Goal: Information Seeking & Learning: Learn about a topic

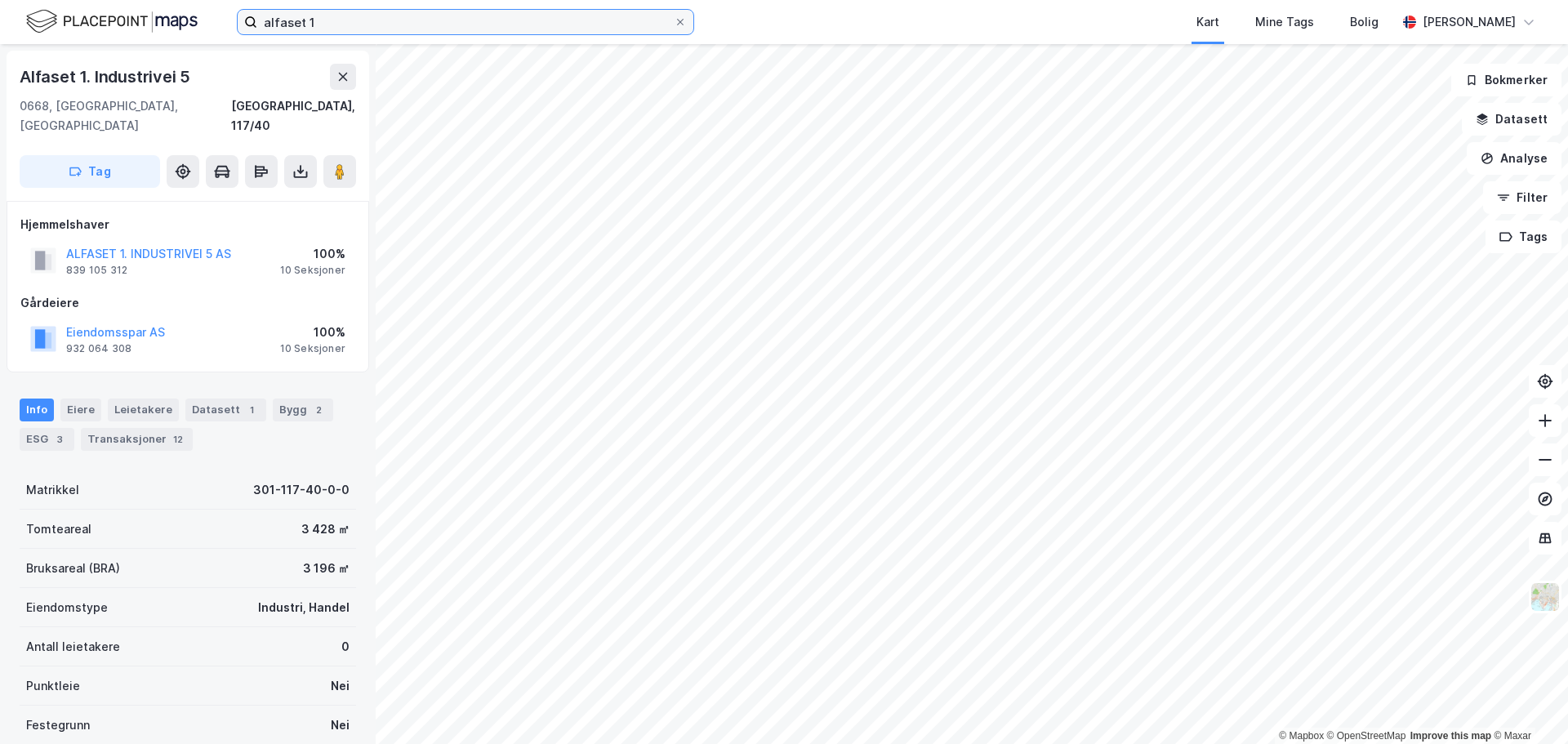
drag, startPoint x: 338, startPoint y: 32, endPoint x: 80, endPoint y: 3, distance: 259.6
click at [81, 3] on div "alfaset 1 Kart Mine Tags Bolig [PERSON_NAME]" at bounding box center [784, 22] width 1568 height 44
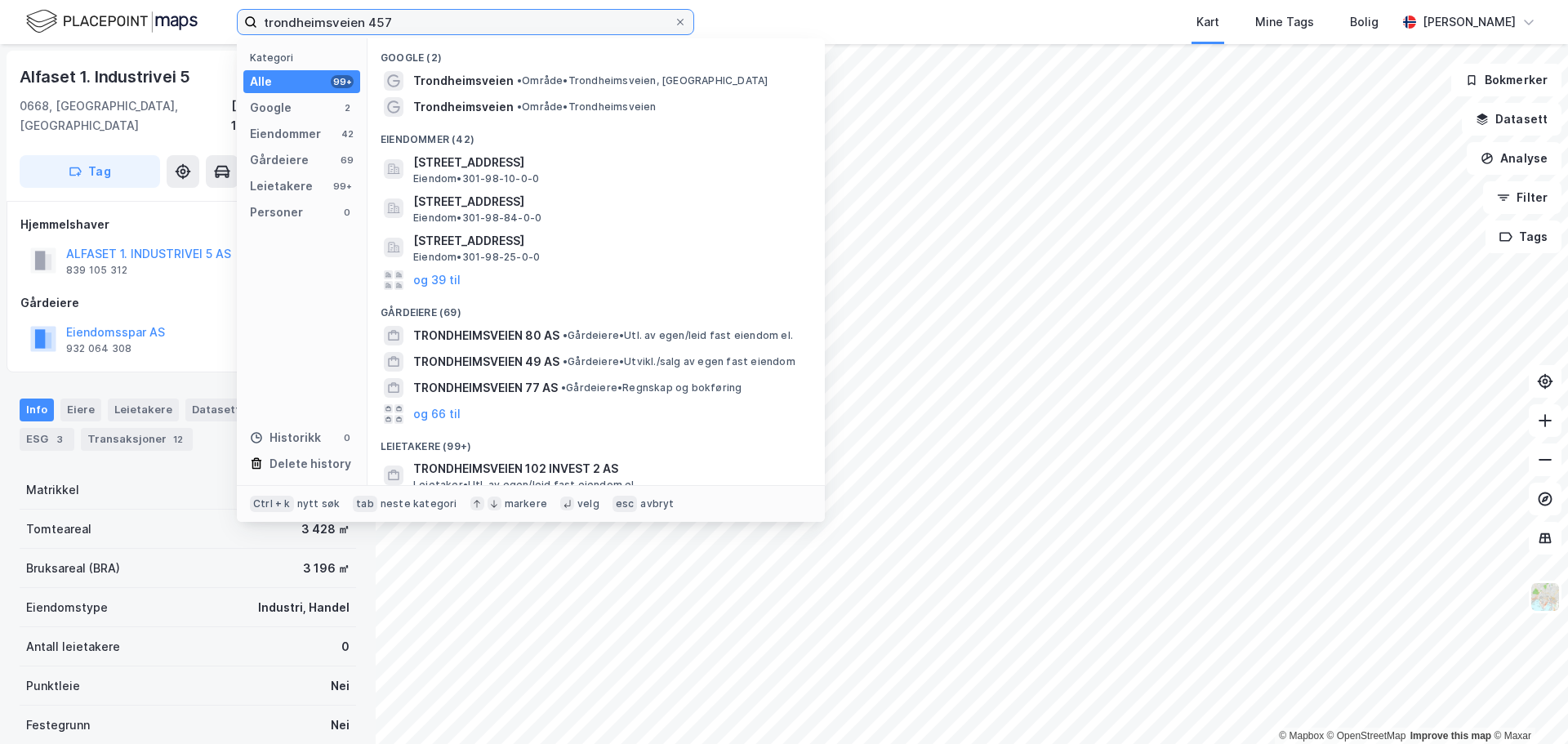
type input "trondheimsveien 457"
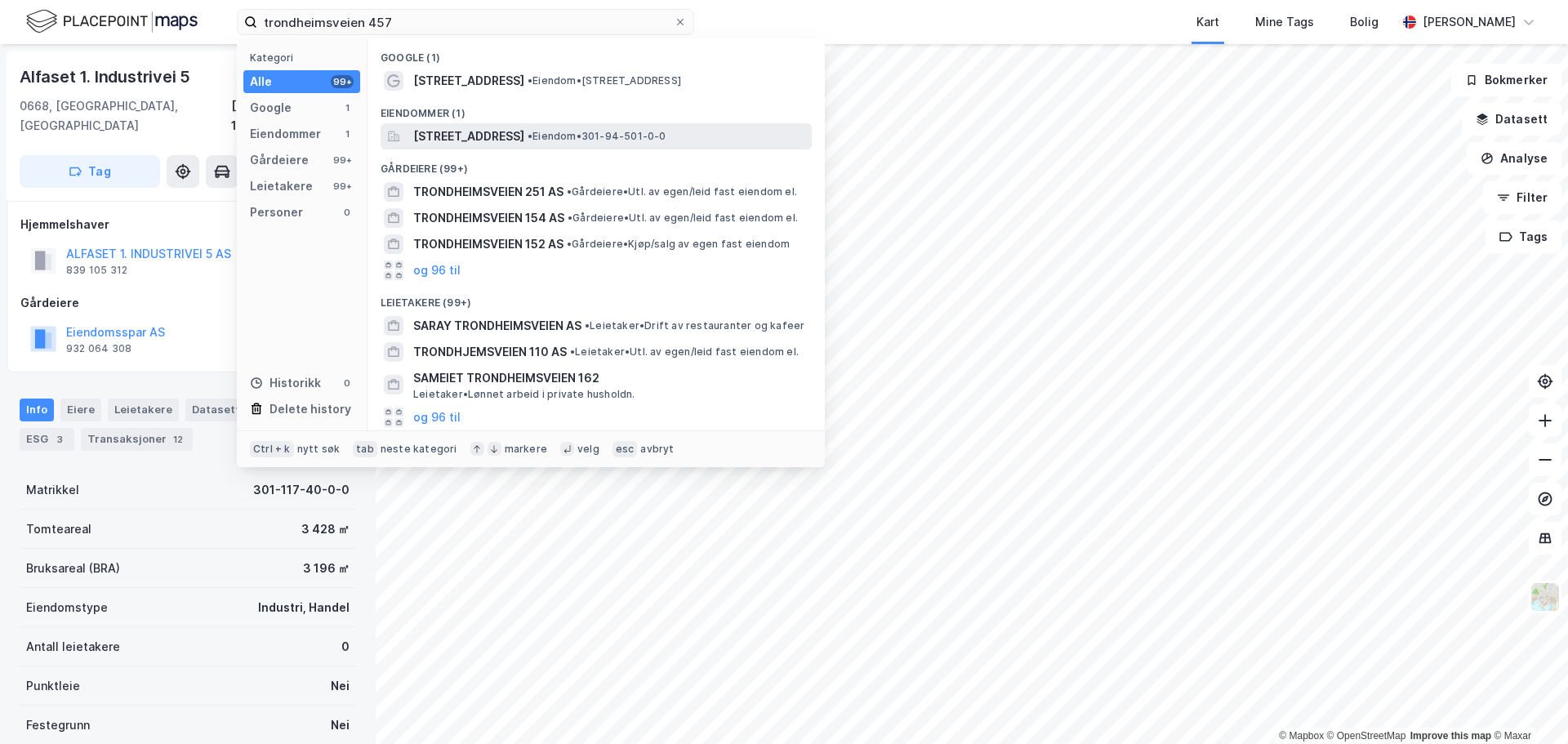
click at [524, 129] on span "[STREET_ADDRESS]" at bounding box center [468, 136] width 111 height 20
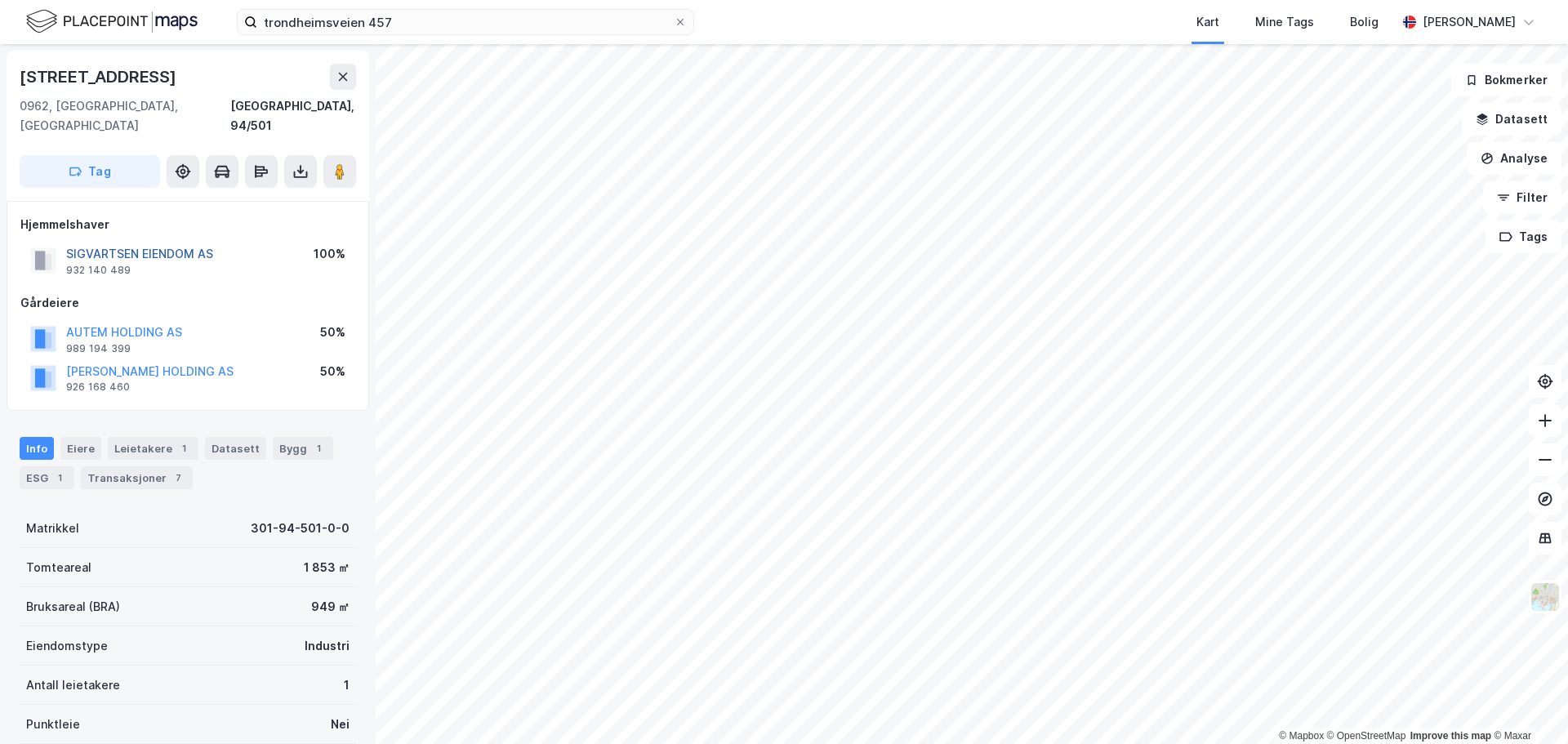
click at [0, 0] on button "SIGVARTSEN EIENDOM AS" at bounding box center [0, 0] width 0 height 0
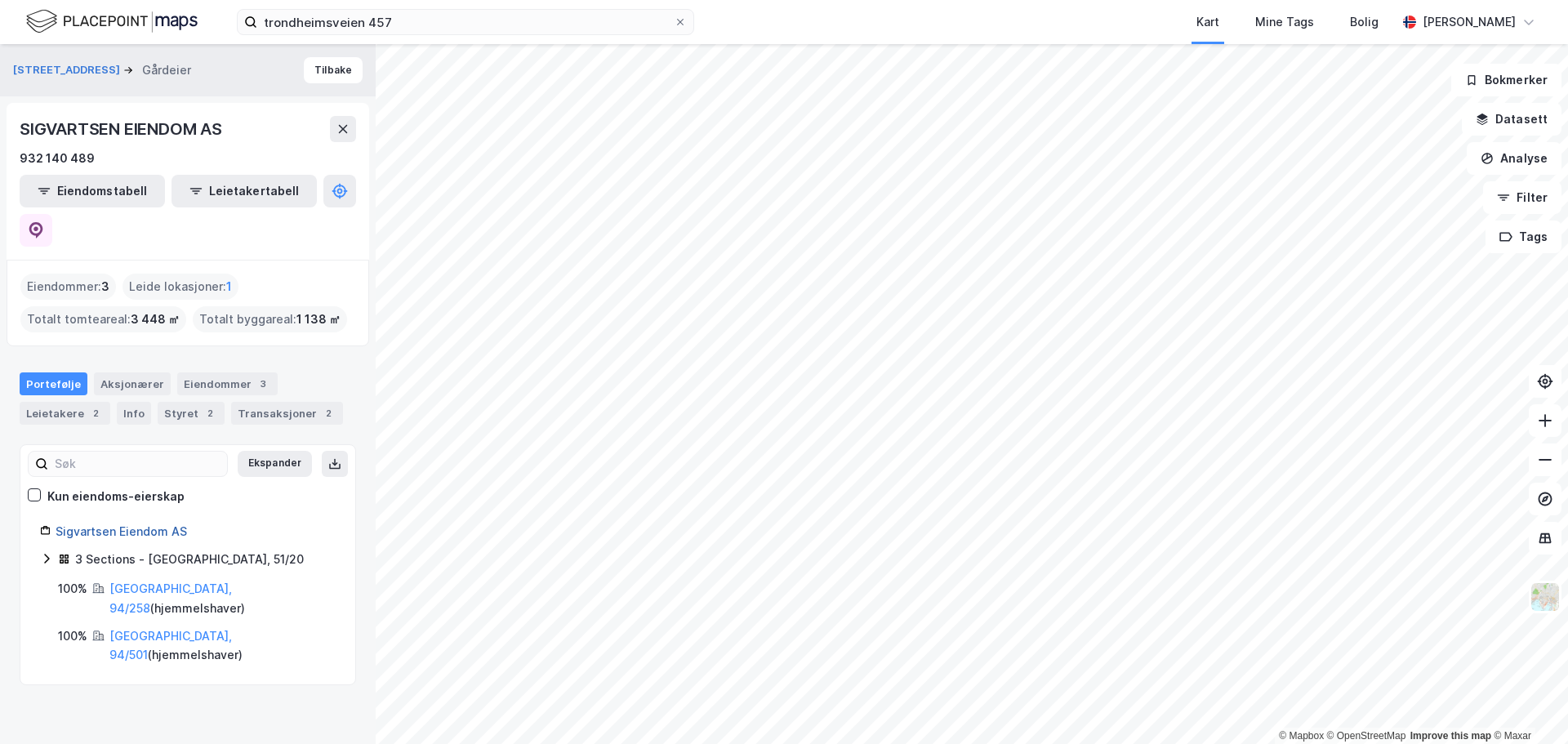
click at [132, 524] on link "Sigvartsen Eiendom AS" at bounding box center [121, 531] width 132 height 14
click at [211, 372] on div "Eiendommer 3" at bounding box center [227, 383] width 101 height 23
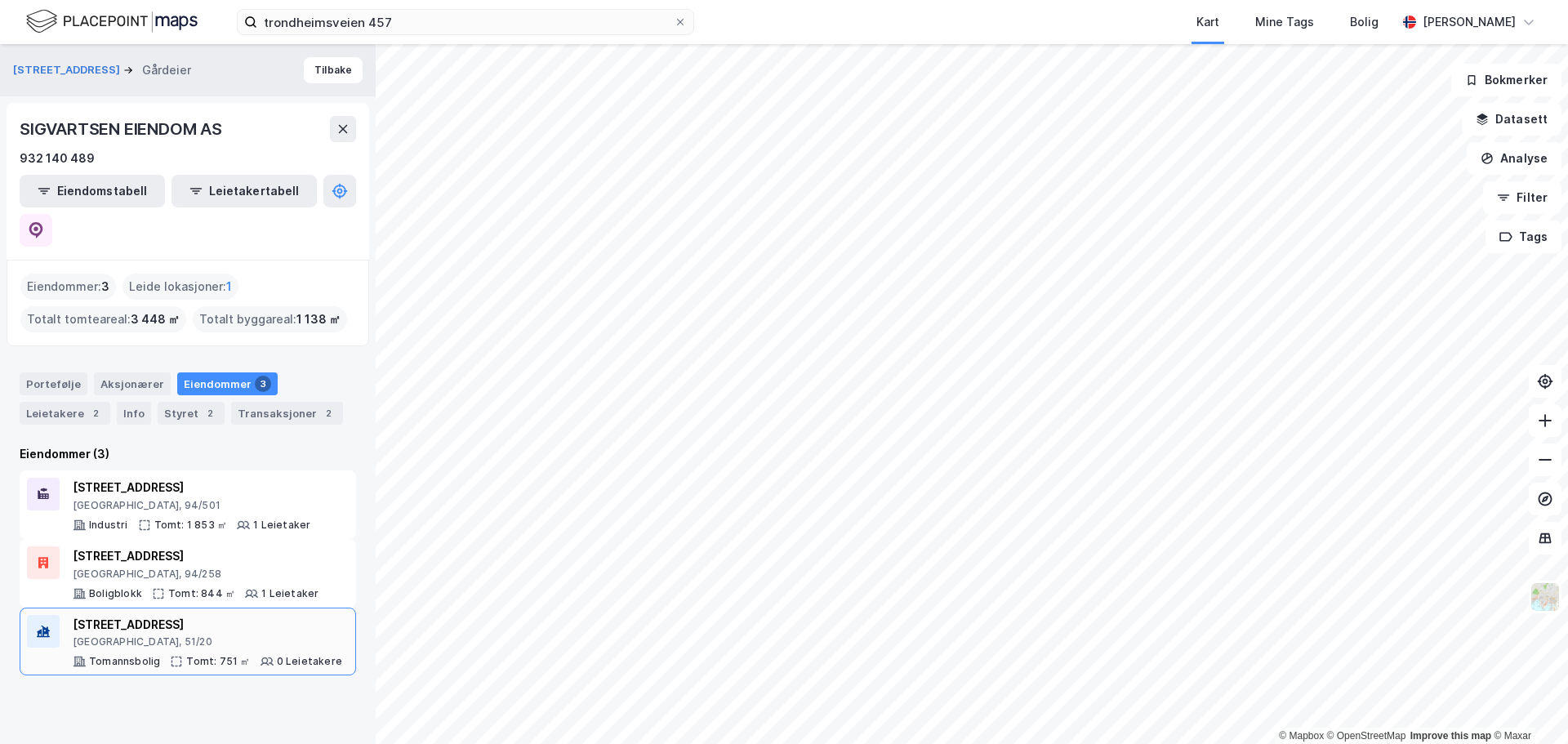
click at [148, 636] on div "[GEOGRAPHIC_DATA], 51/20" at bounding box center [207, 642] width 270 height 13
click at [189, 546] on div "[STREET_ADDRESS]" at bounding box center [195, 555] width 245 height 20
